Goal: Navigation & Orientation: Find specific page/section

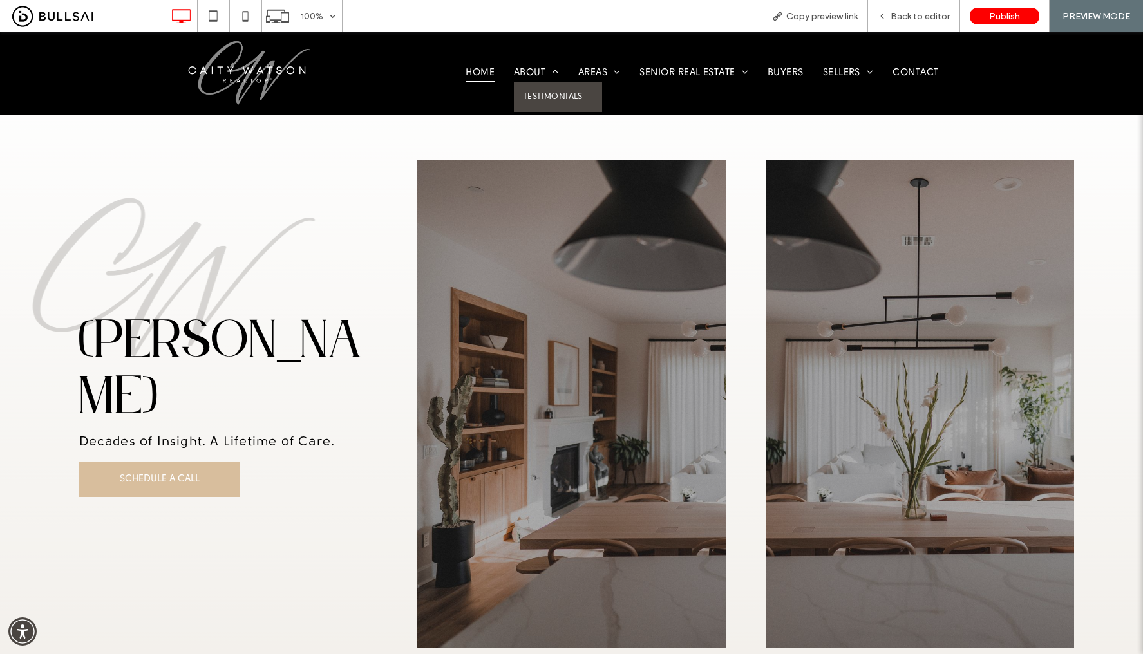
click at [541, 89] on link "Testimonials" at bounding box center [558, 97] width 88 height 30
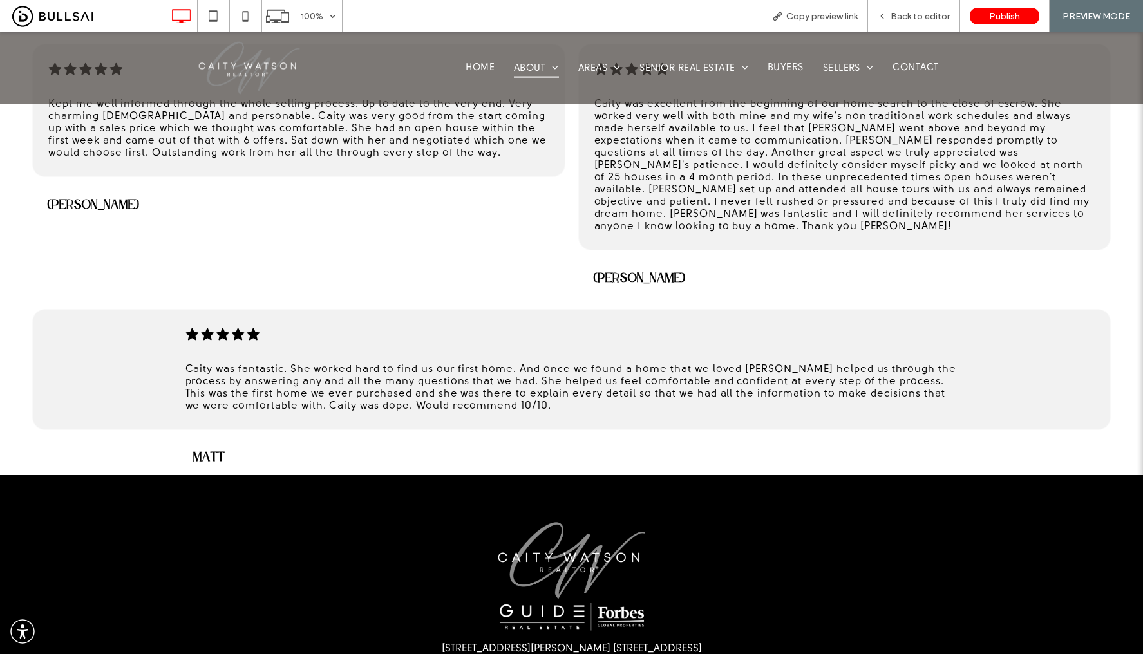
scroll to position [1132, 0]
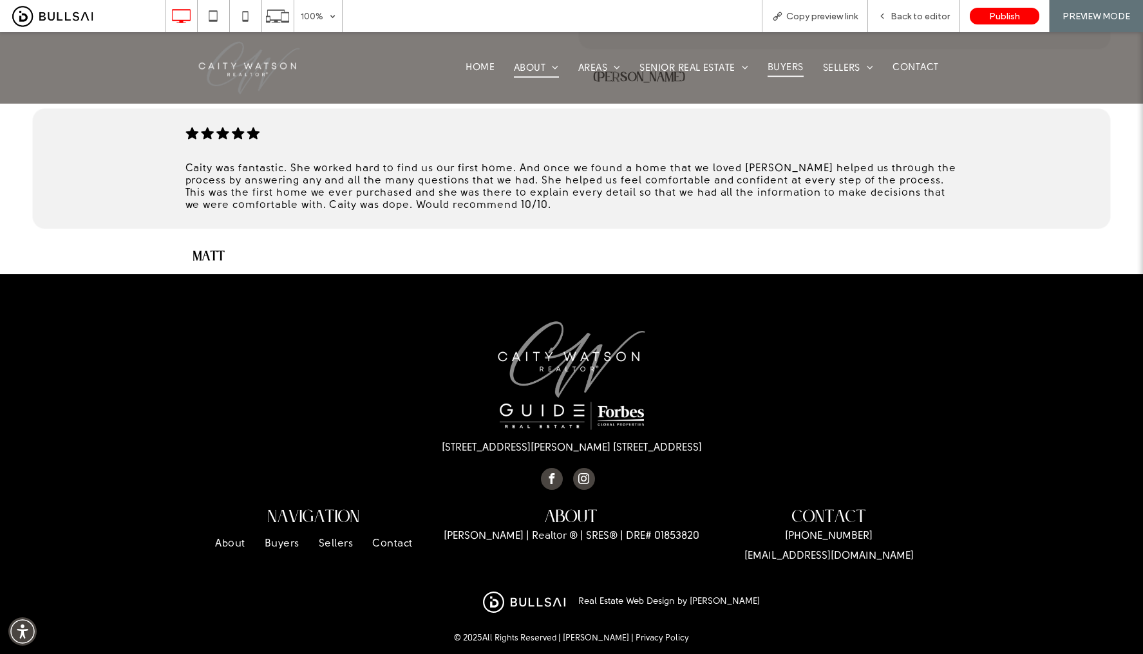
click at [798, 63] on link "Buyers" at bounding box center [785, 68] width 55 height 19
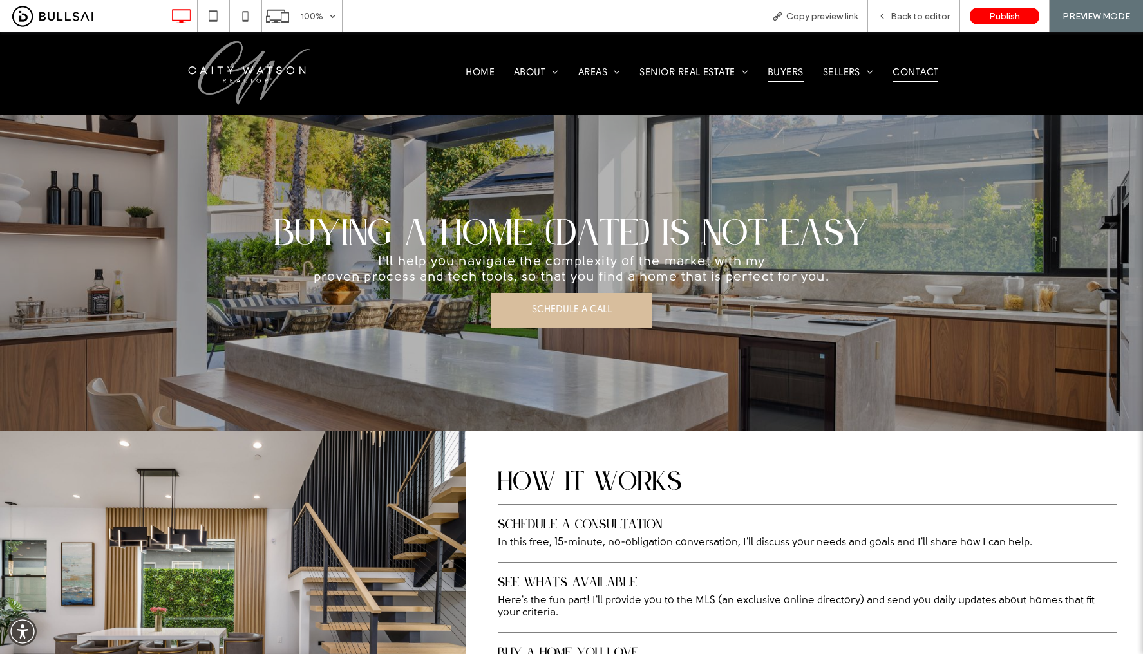
click at [901, 69] on span "Contact" at bounding box center [915, 73] width 46 height 18
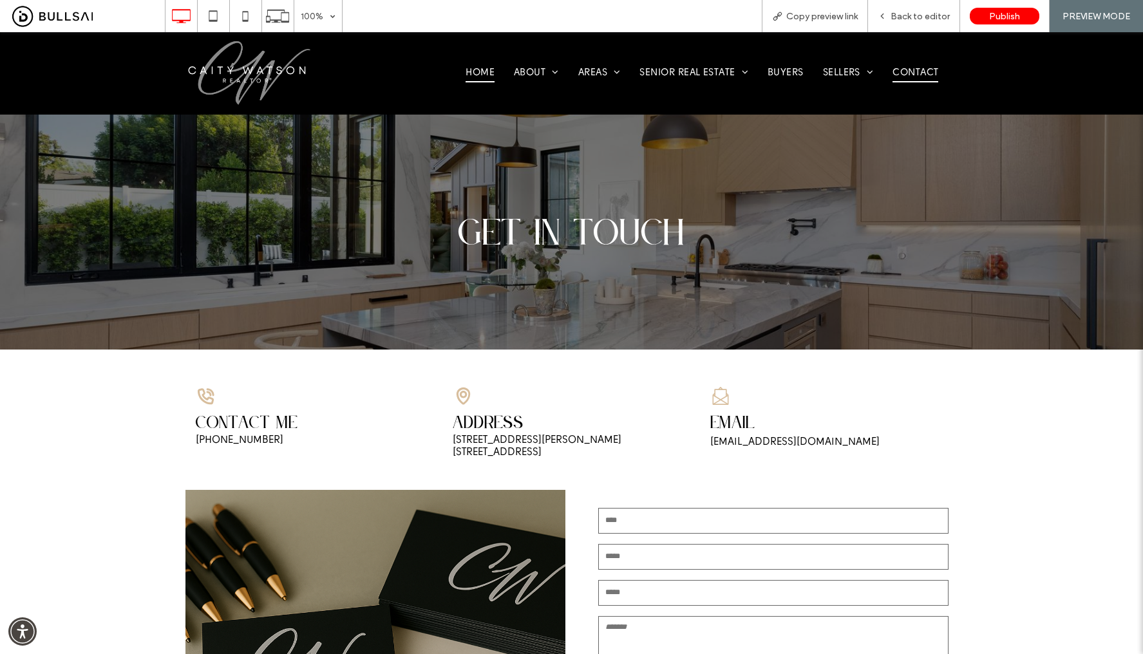
click at [467, 75] on span "Home" at bounding box center [479, 73] width 29 height 18
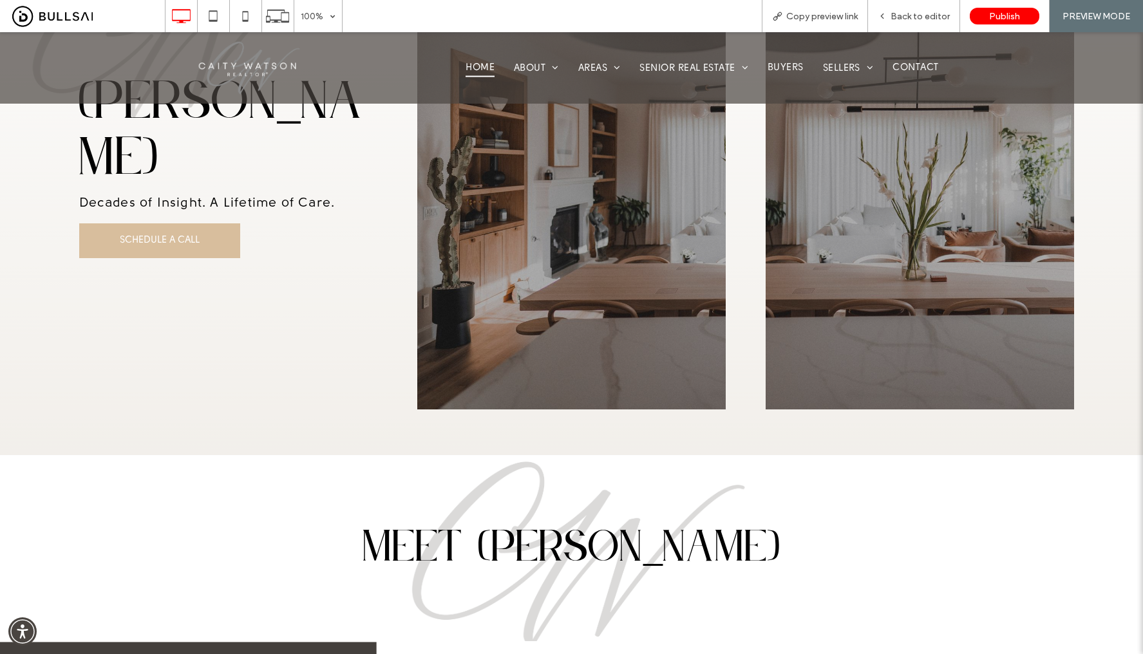
scroll to position [431, 0]
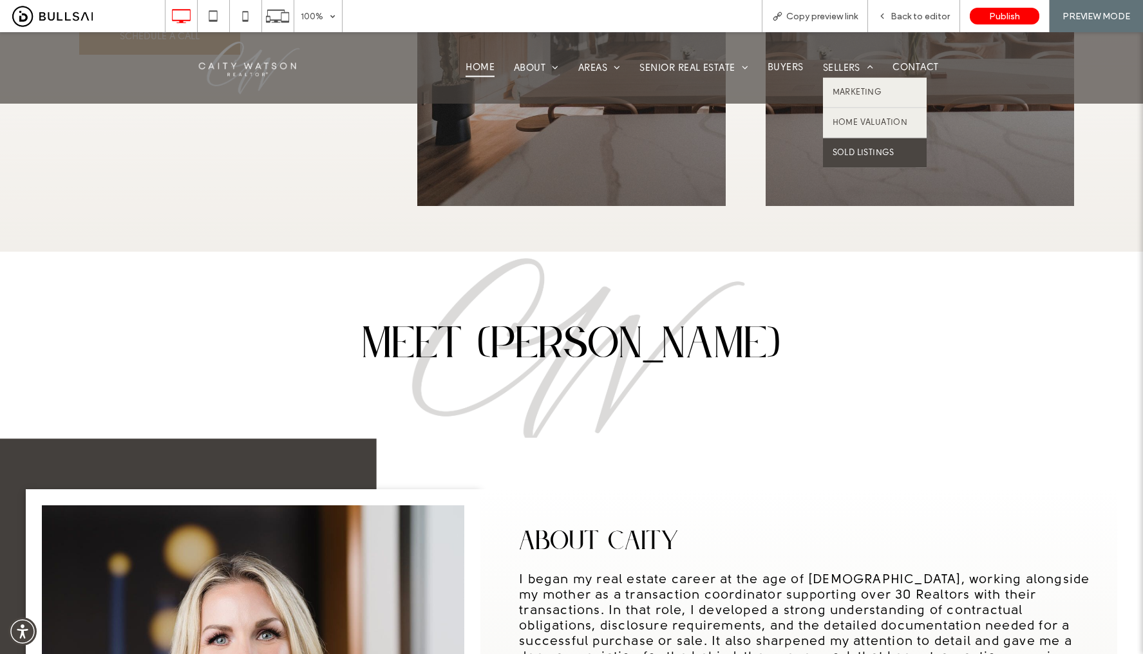
click at [858, 144] on link "Sold Listings" at bounding box center [875, 153] width 104 height 30
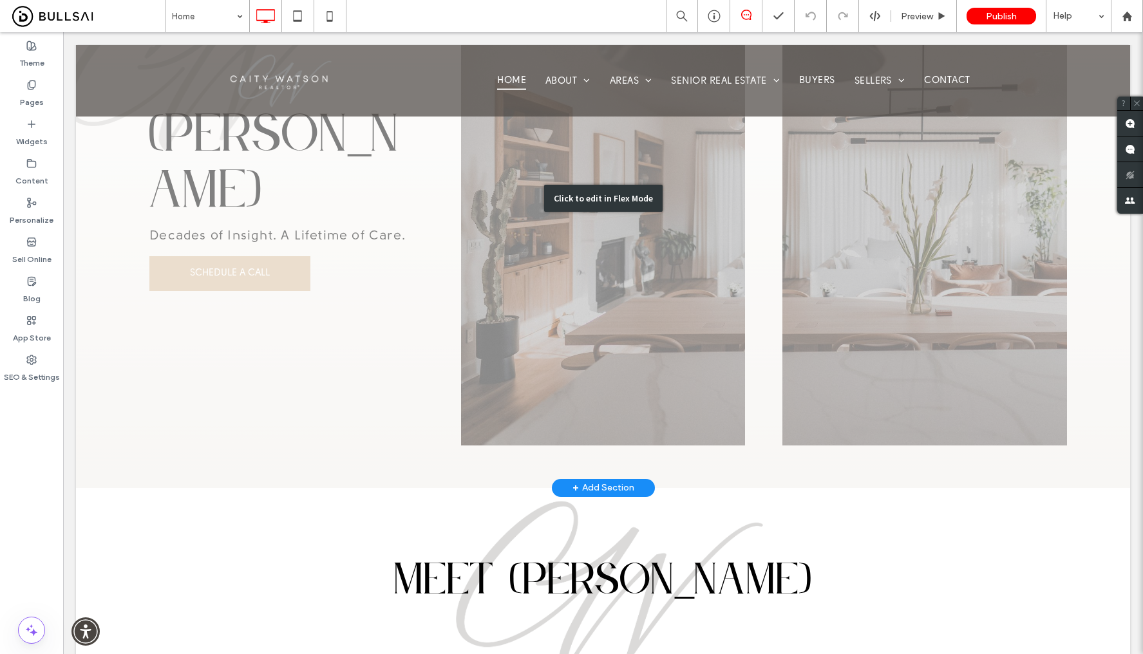
scroll to position [548, 0]
